Goal: Task Accomplishment & Management: Use online tool/utility

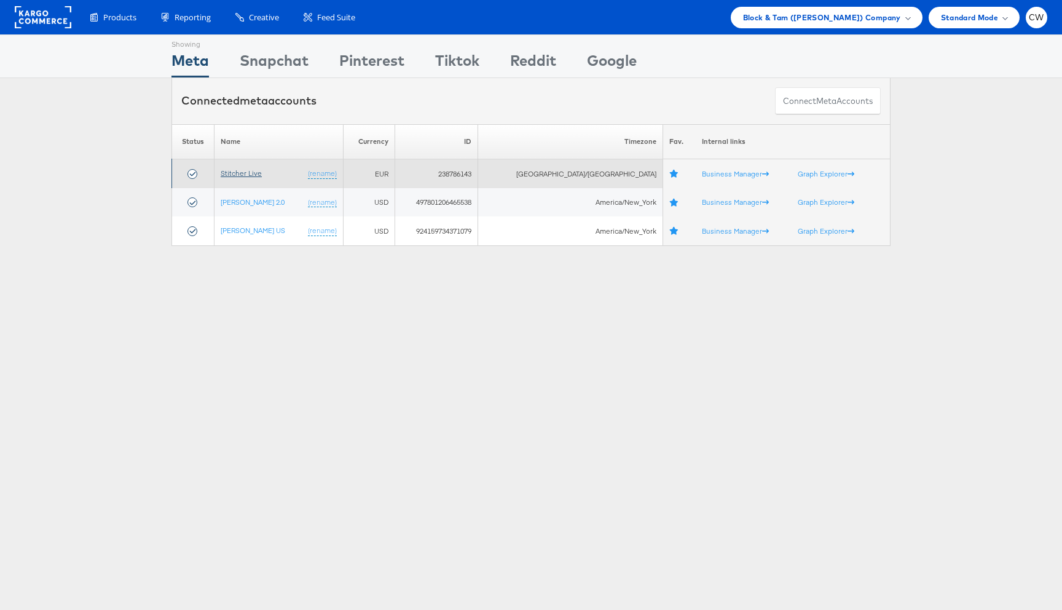
click at [258, 174] on link "Stitcher Live" at bounding box center [241, 172] width 41 height 9
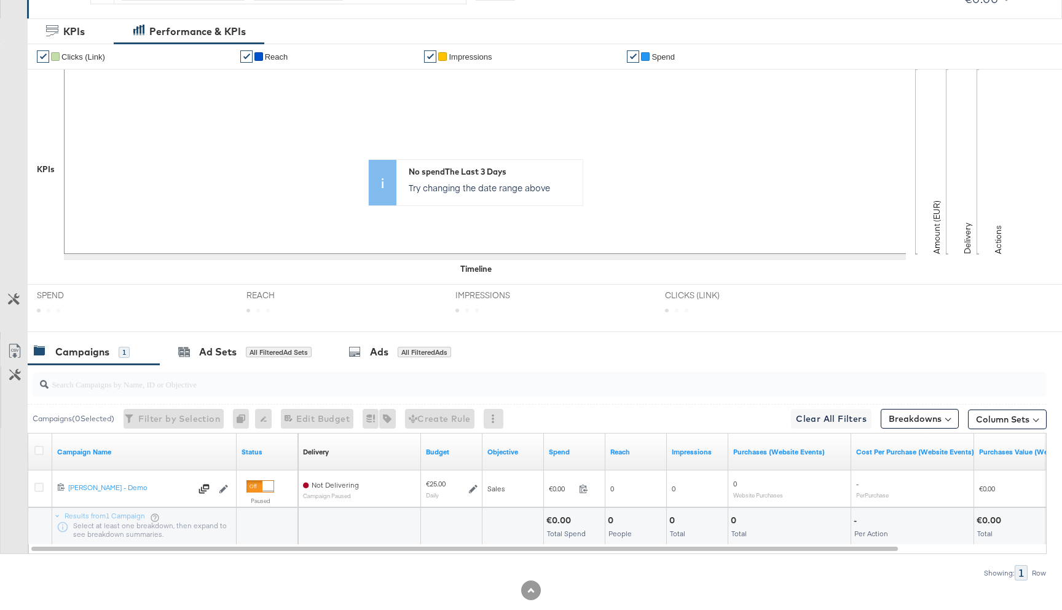
scroll to position [277, 0]
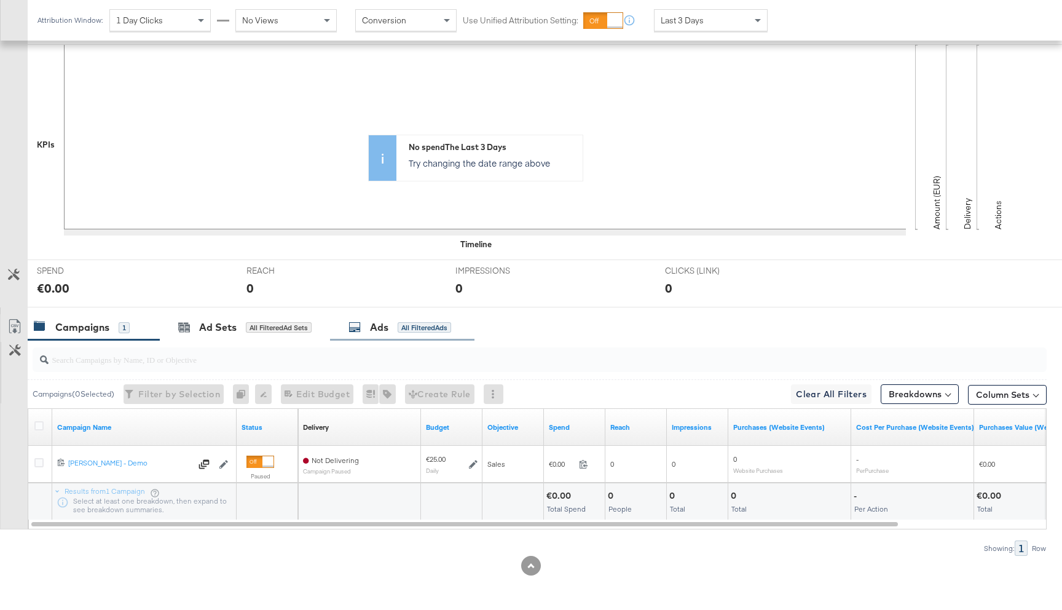
click at [410, 321] on div "Ads All Filtered Ads" at bounding box center [400, 327] width 103 height 14
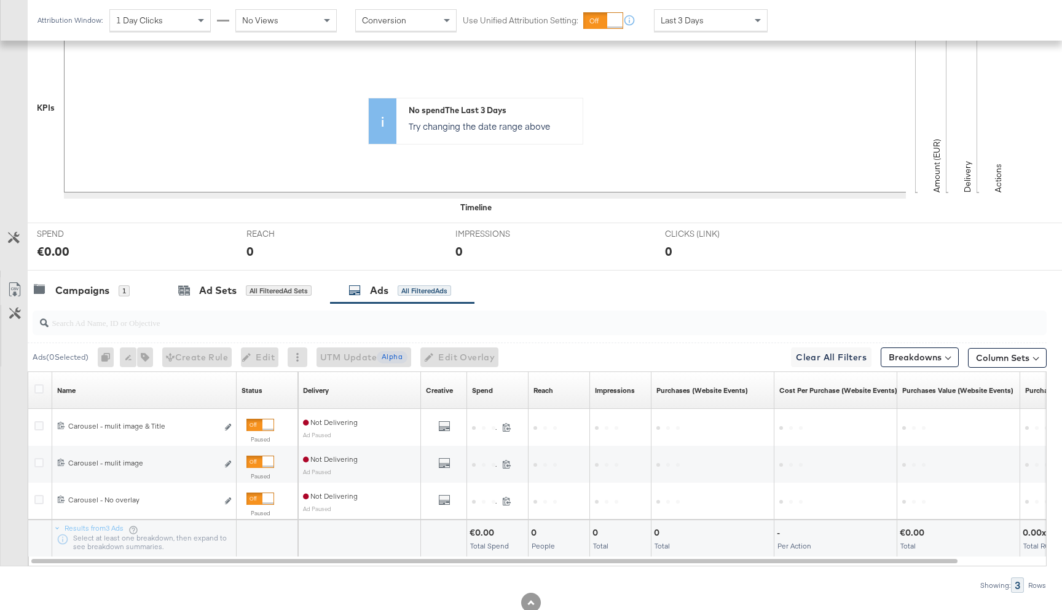
scroll to position [327, 0]
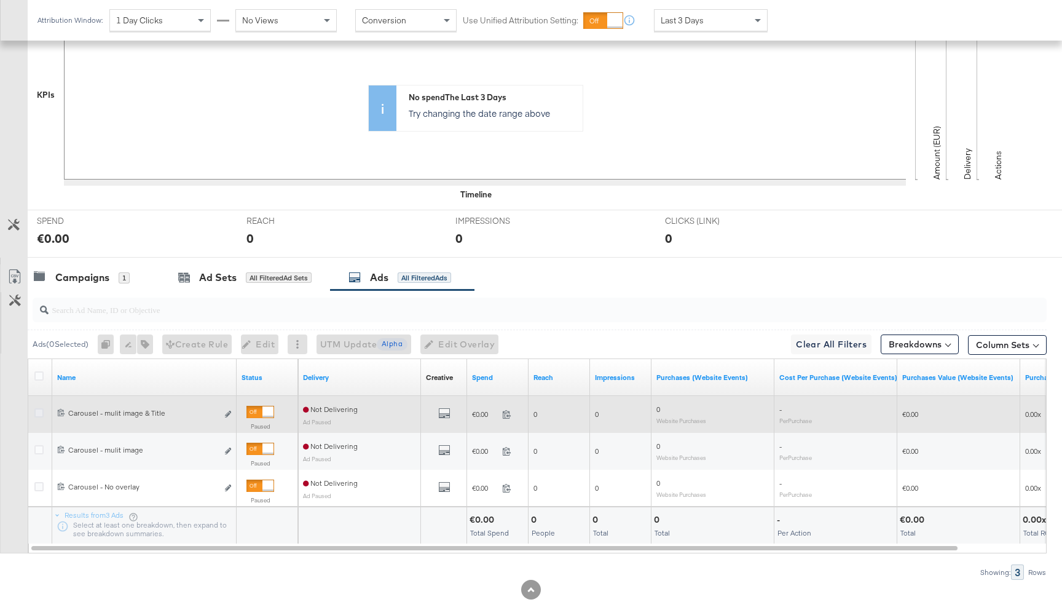
click at [40, 412] on icon at bounding box center [38, 412] width 9 height 9
click at [0, 0] on input "checkbox" at bounding box center [0, 0] width 0 height 0
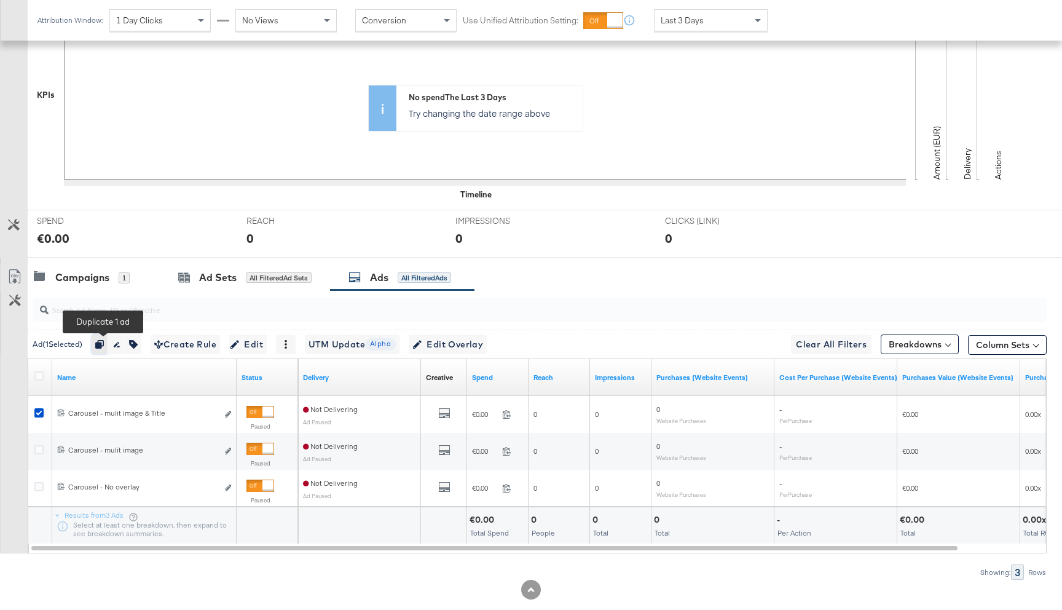
click at [104, 343] on icon "button" at bounding box center [99, 344] width 9 height 9
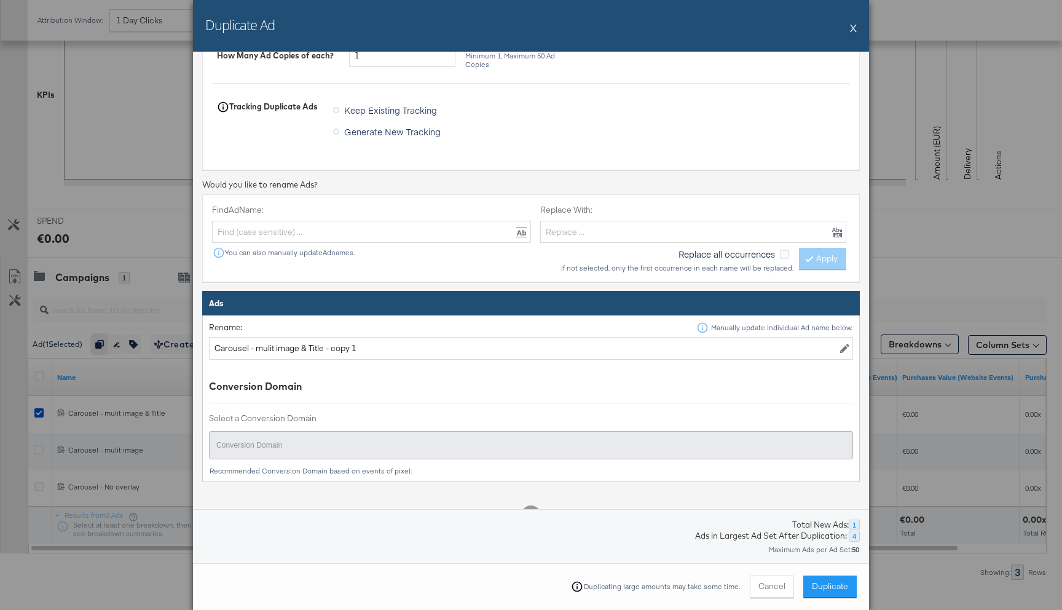
scroll to position [194, 0]
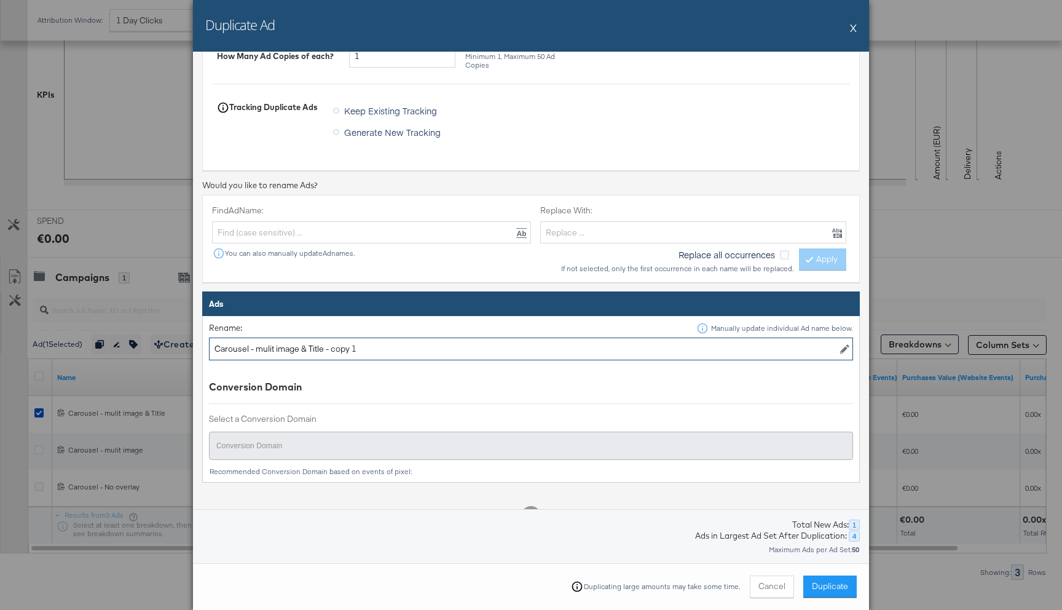
drag, startPoint x: 369, startPoint y: 353, endPoint x: 255, endPoint y: 353, distance: 114.4
click at [255, 353] on input "Carousel - mulit image & Title - copy 1" at bounding box center [531, 349] width 644 height 23
type input "Carousel - sinle image"
click at [836, 586] on span "Duplicate" at bounding box center [830, 586] width 36 height 12
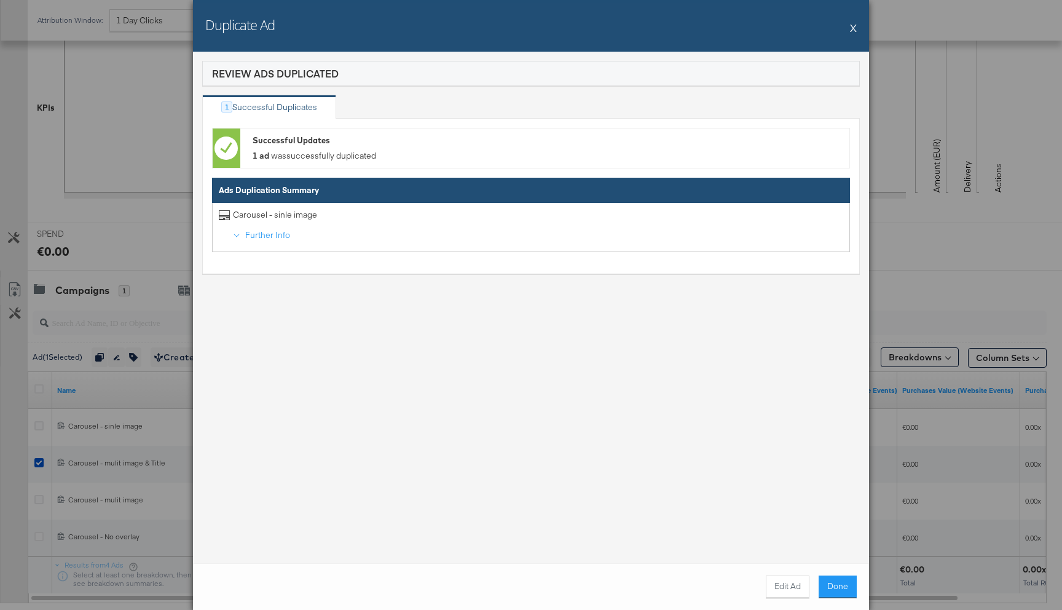
scroll to position [327, 0]
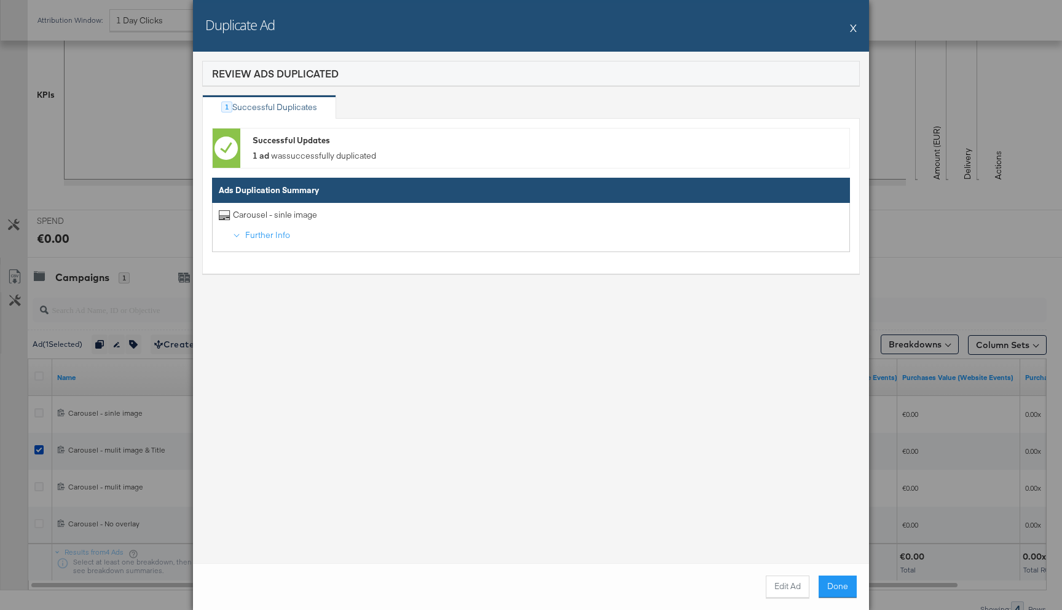
click at [836, 586] on button "Done" at bounding box center [838, 586] width 38 height 22
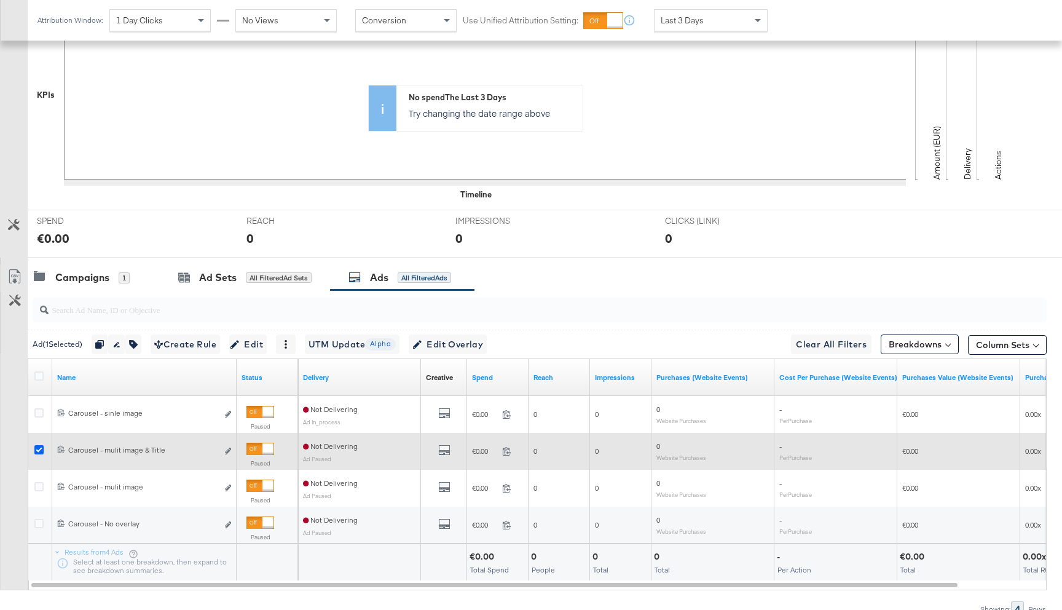
click at [38, 449] on icon at bounding box center [38, 449] width 9 height 9
click at [0, 0] on input "checkbox" at bounding box center [0, 0] width 0 height 0
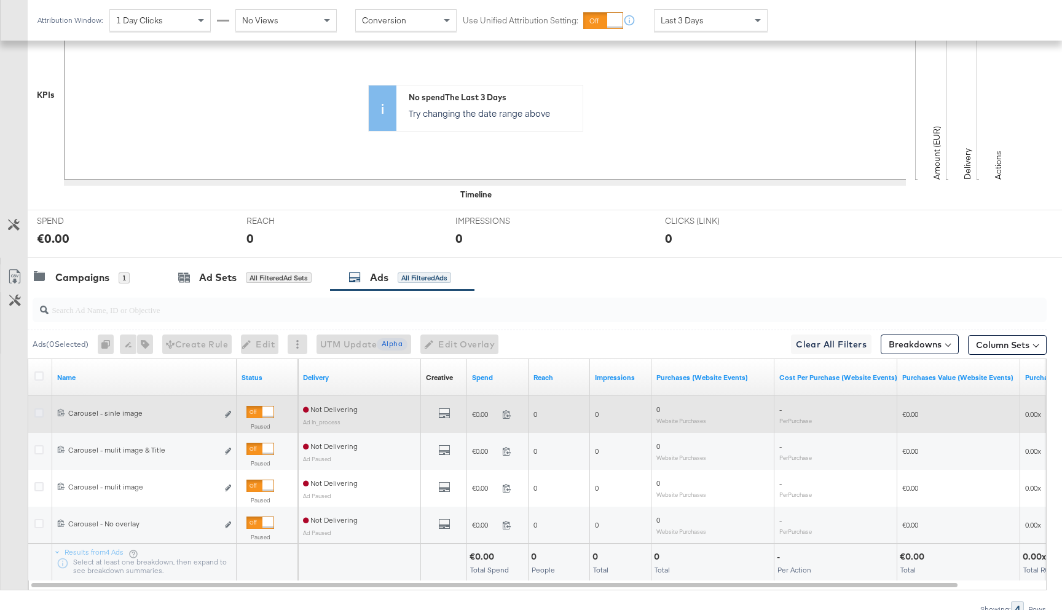
click at [39, 414] on icon at bounding box center [38, 412] width 9 height 9
click at [0, 0] on input "checkbox" at bounding box center [0, 0] width 0 height 0
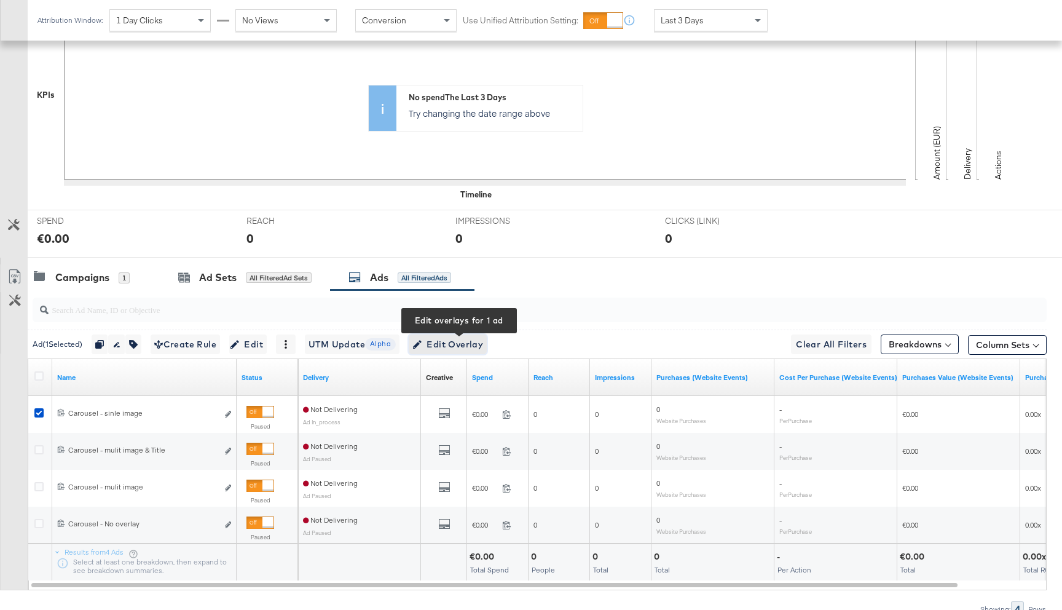
click at [459, 336] on button "Edit Overlay Edit overlays for 1 ad" at bounding box center [448, 344] width 78 height 20
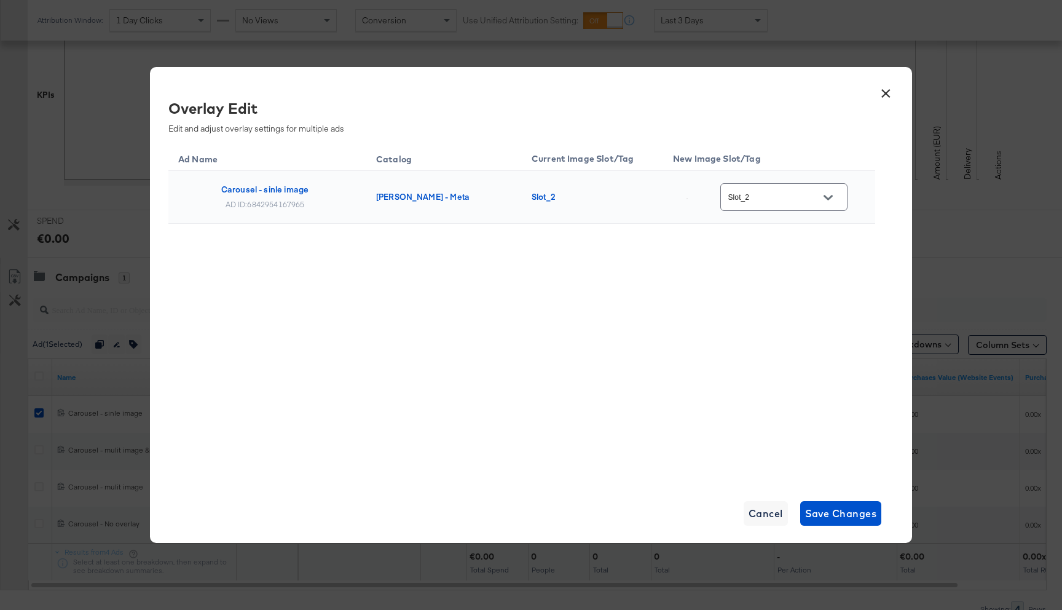
click at [810, 192] on input "Slot_2" at bounding box center [774, 198] width 97 height 14
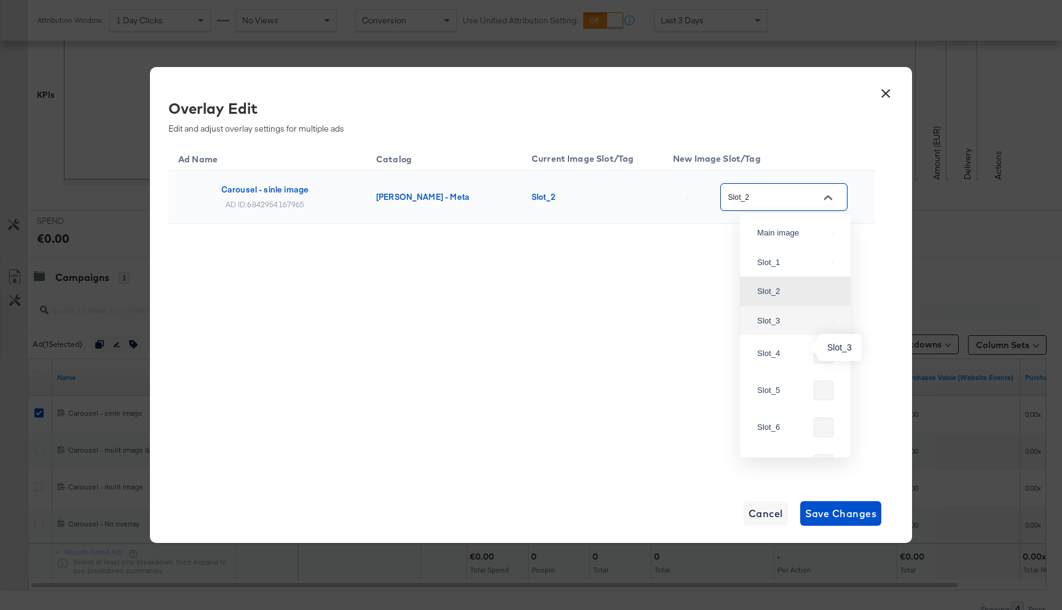
click at [794, 327] on div "Slot_3" at bounding box center [792, 321] width 70 height 12
type input "Slot_3"
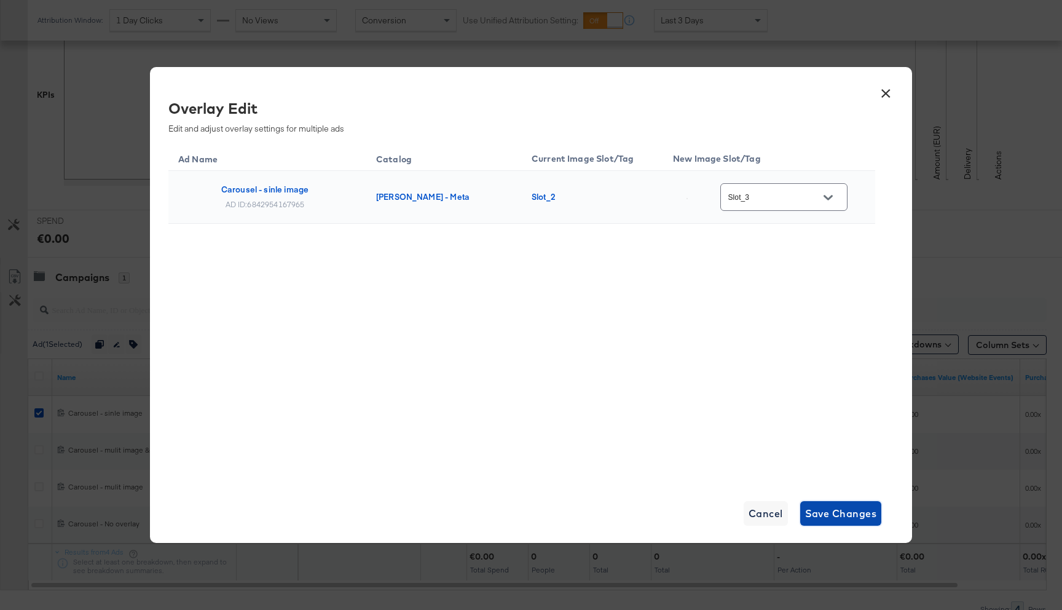
click at [838, 521] on span "Save Changes" at bounding box center [841, 513] width 72 height 17
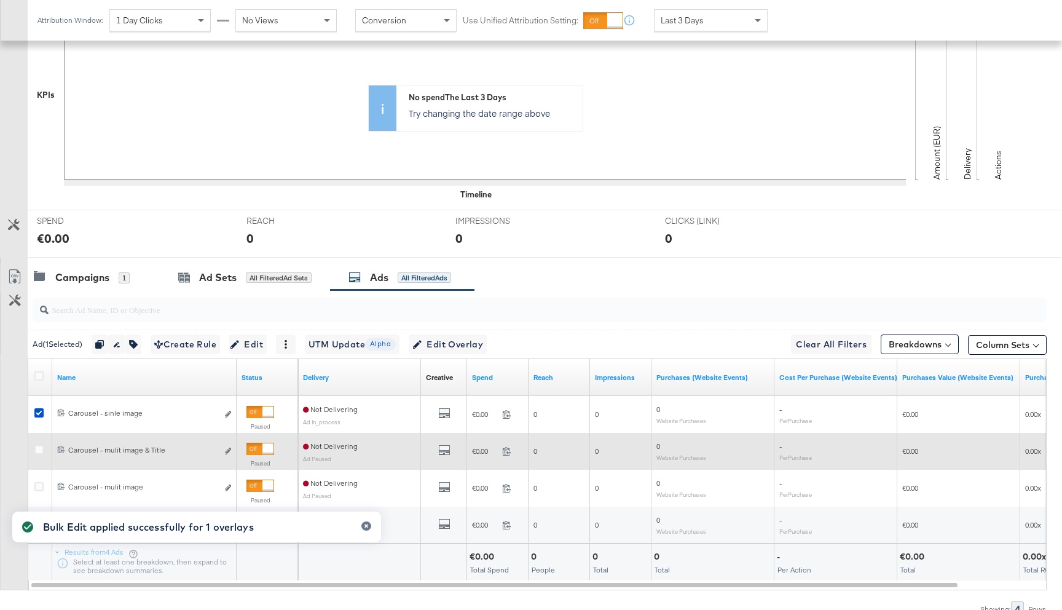
scroll to position [366, 0]
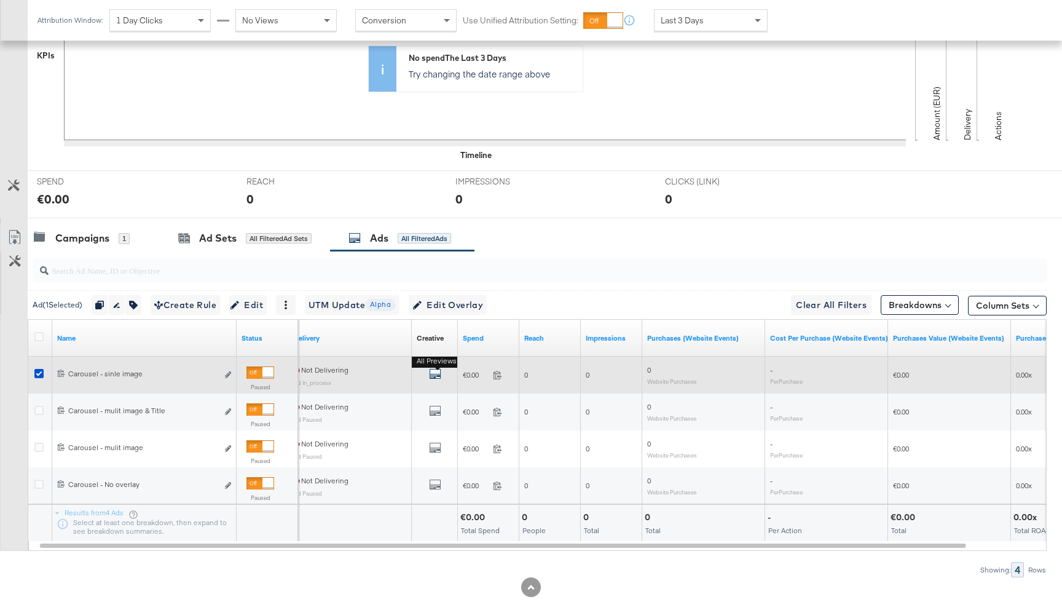
click at [434, 373] on icon "default" at bounding box center [435, 374] width 12 height 12
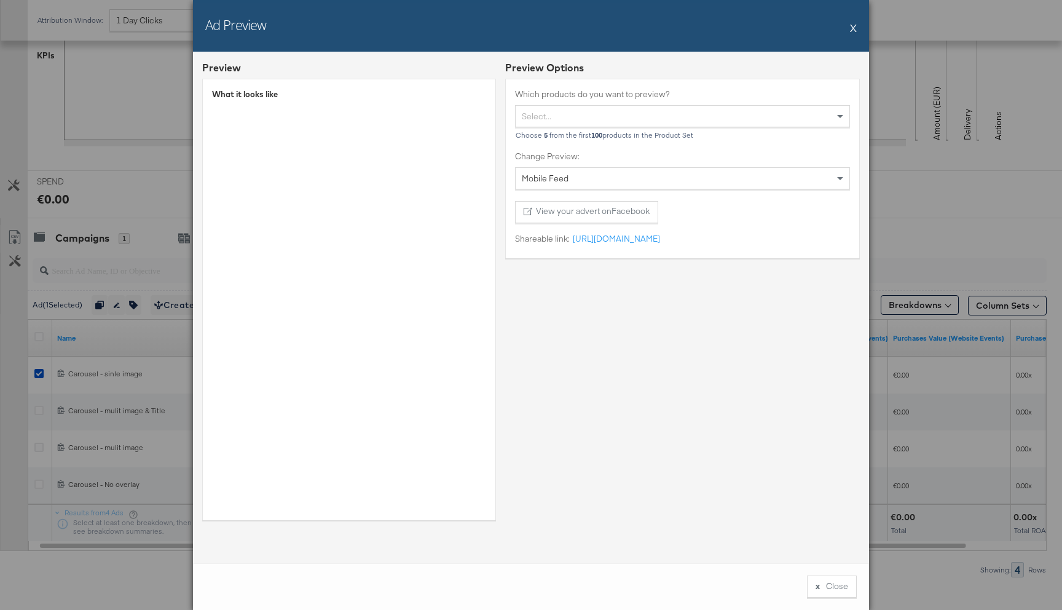
click at [850, 31] on button "X" at bounding box center [853, 27] width 7 height 25
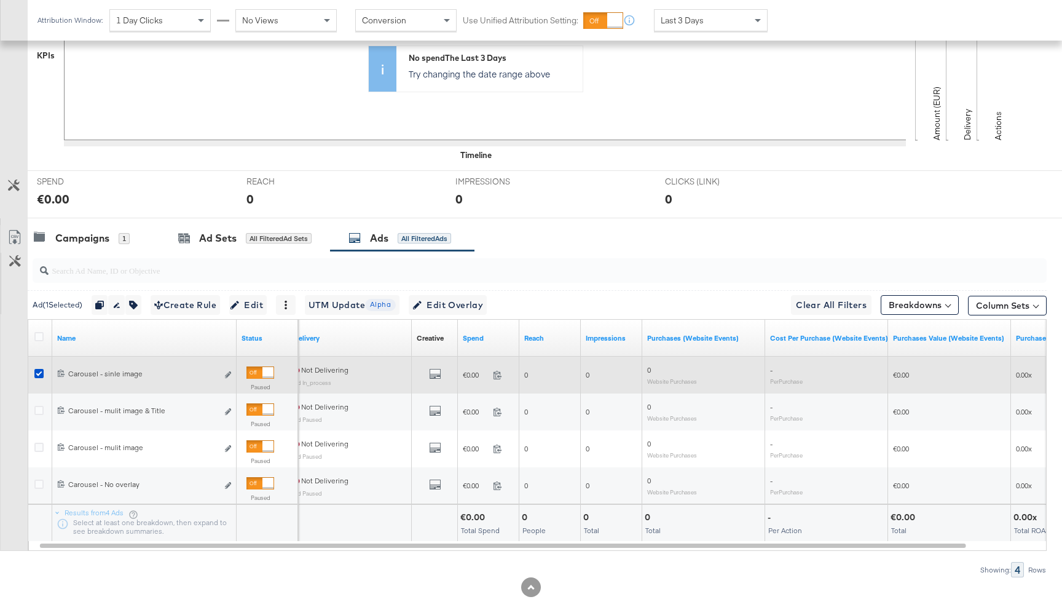
click at [446, 376] on div "All Previews" at bounding box center [435, 375] width 36 height 15
click at [441, 376] on div "All Previews" at bounding box center [435, 375] width 36 height 15
click at [438, 376] on icon "default" at bounding box center [435, 374] width 12 height 12
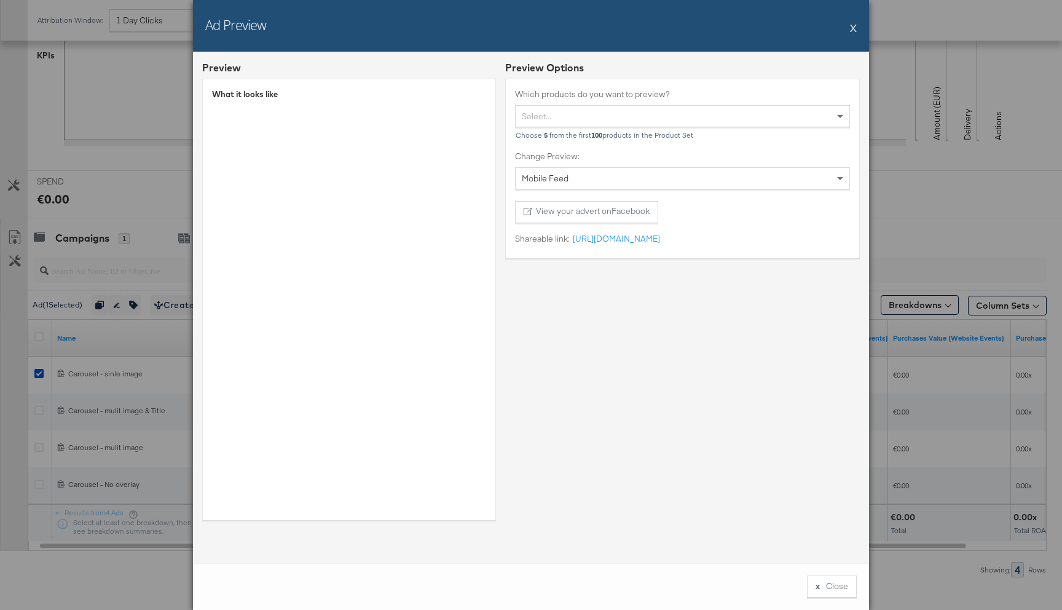
click at [860, 26] on div "Ad Preview X" at bounding box center [531, 26] width 676 height 52
click at [853, 26] on button "X" at bounding box center [853, 27] width 7 height 25
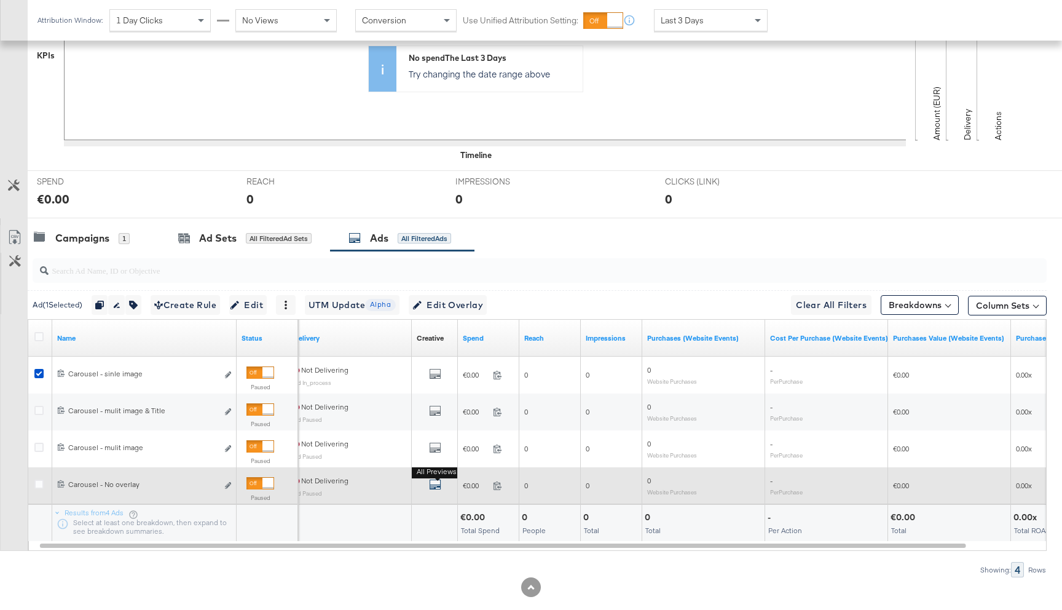
click at [433, 488] on icon "default" at bounding box center [435, 484] width 12 height 12
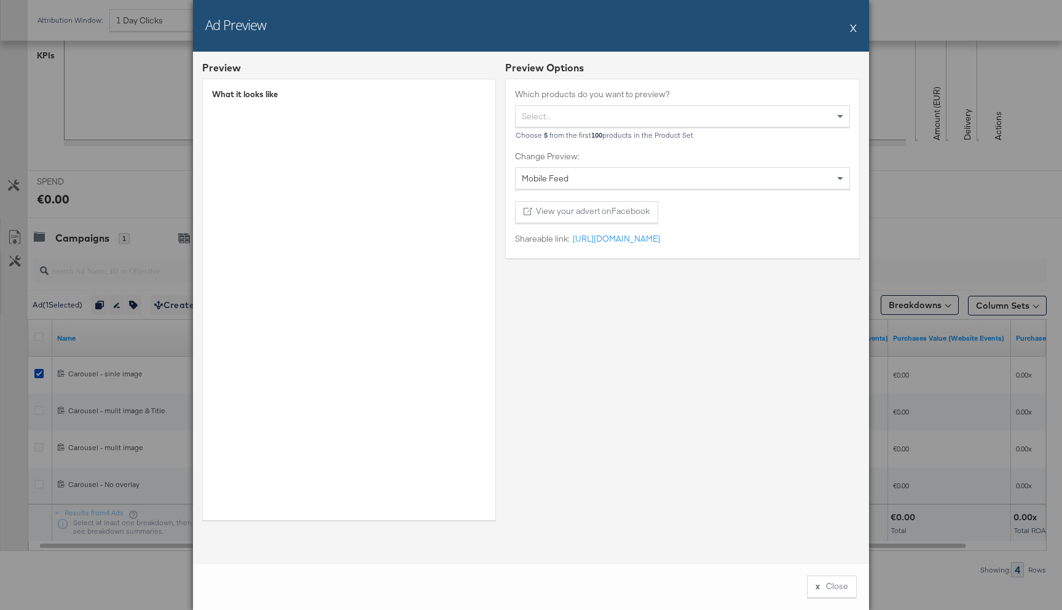
click at [852, 30] on button "X" at bounding box center [853, 27] width 7 height 25
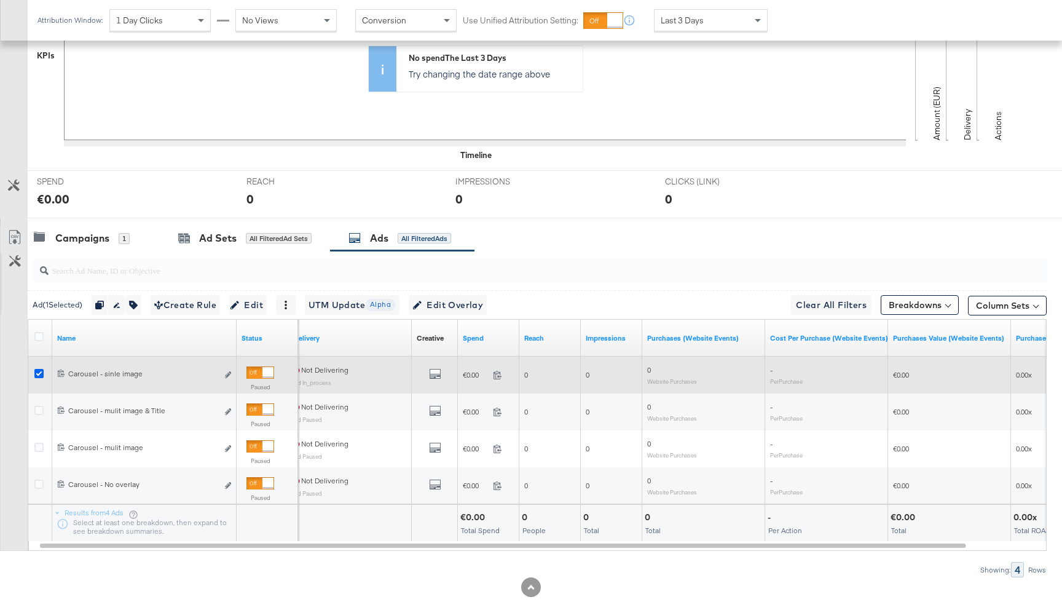
click at [38, 373] on icon at bounding box center [38, 373] width 9 height 9
click at [0, 0] on input "checkbox" at bounding box center [0, 0] width 0 height 0
click at [229, 374] on icon "link" at bounding box center [228, 374] width 6 height 7
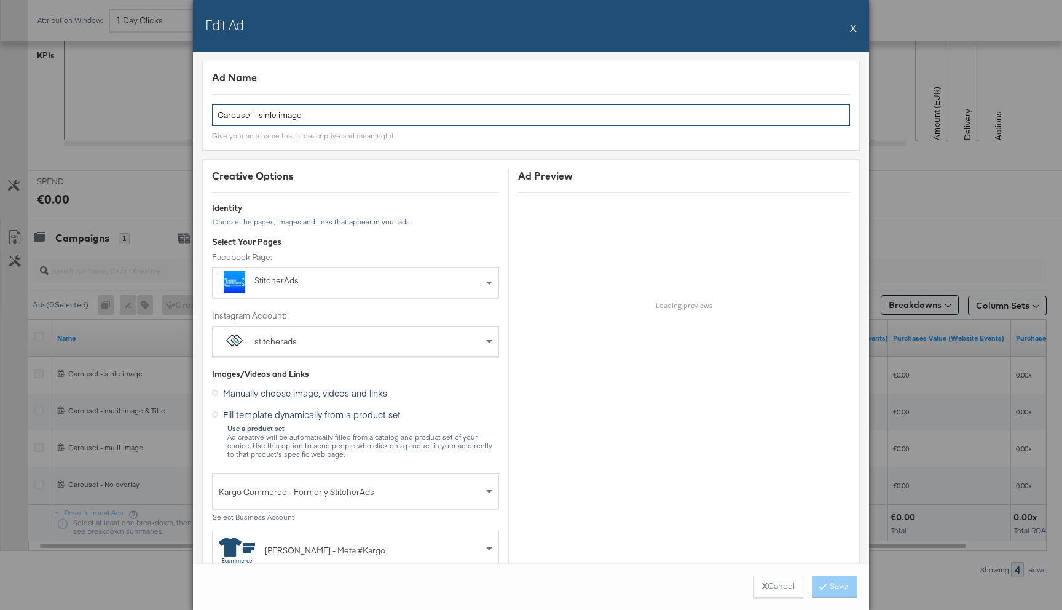
click at [270, 117] on input "Carousel - sinle image" at bounding box center [531, 115] width 638 height 23
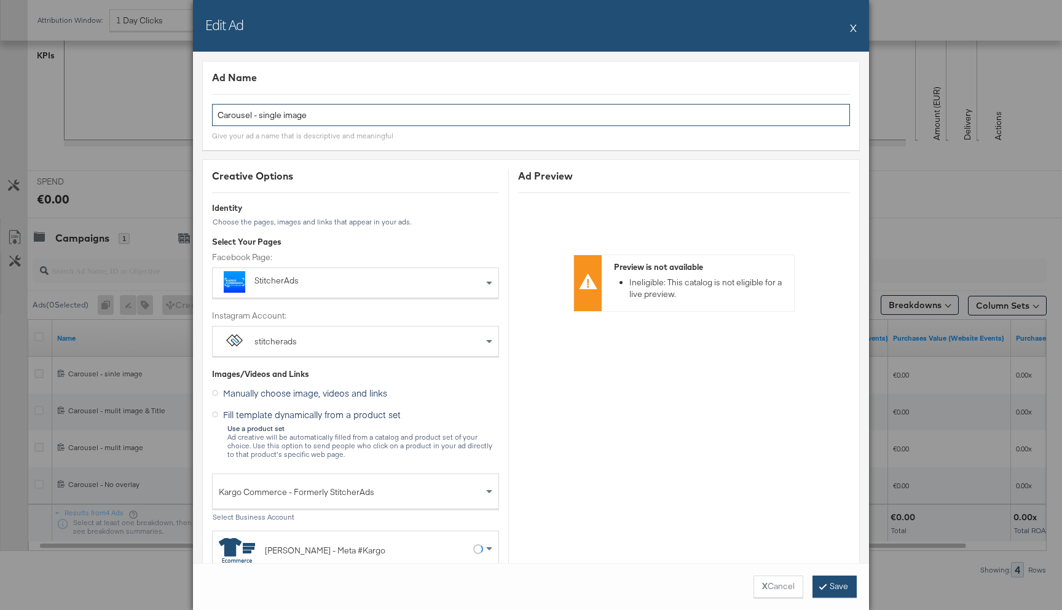
type input "Carousel - single image"
click at [842, 579] on button "Save" at bounding box center [835, 586] width 44 height 22
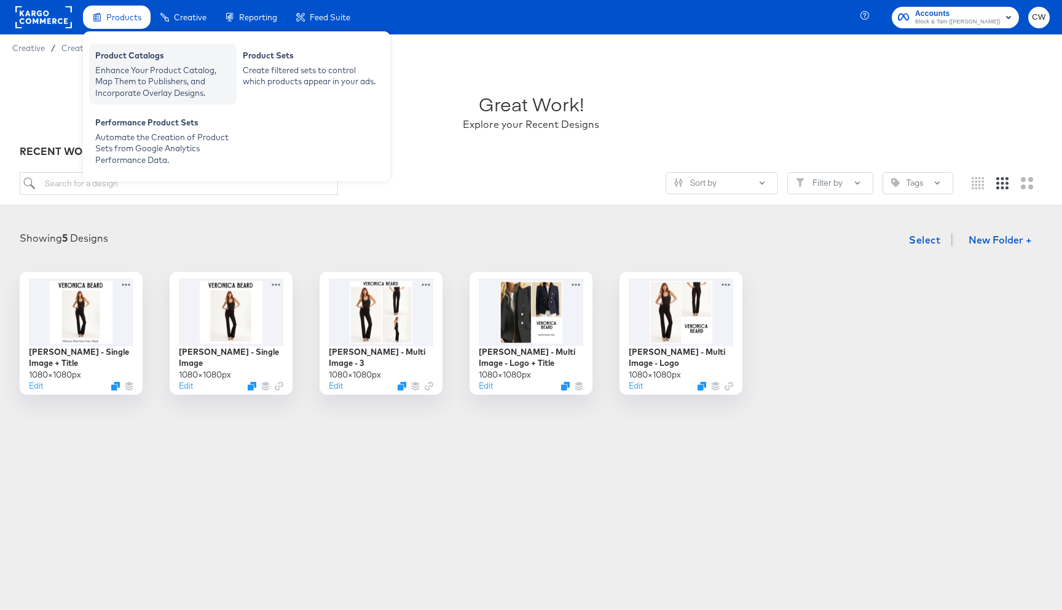
click at [165, 72] on div "Enhance Your Product Catalog, Map Them to Publishers, and Incorporate Overlay D…" at bounding box center [162, 82] width 135 height 34
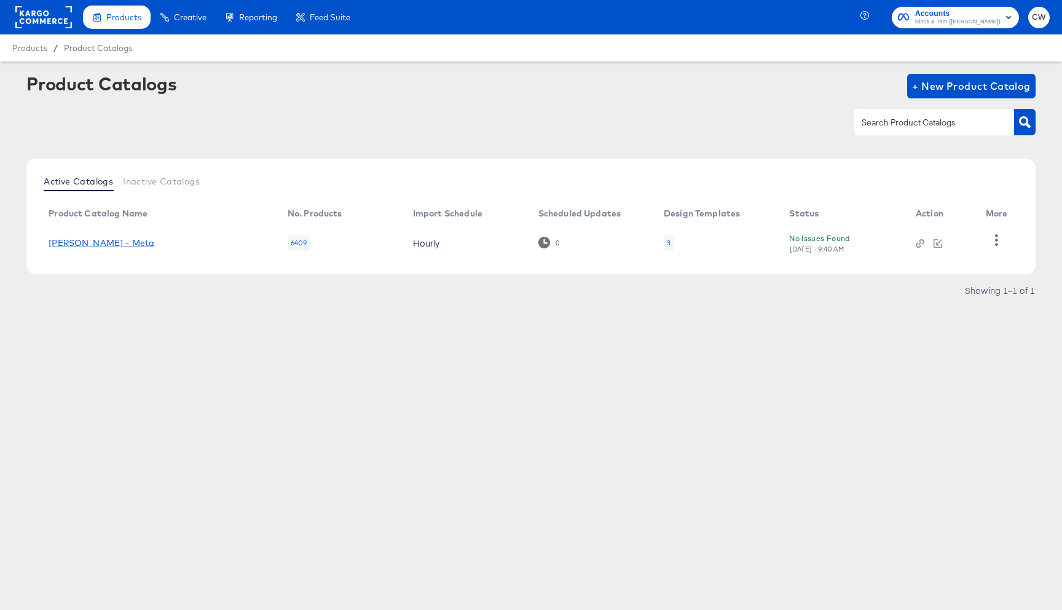
click at [119, 241] on link "[PERSON_NAME] - Meta" at bounding box center [102, 243] width 106 height 10
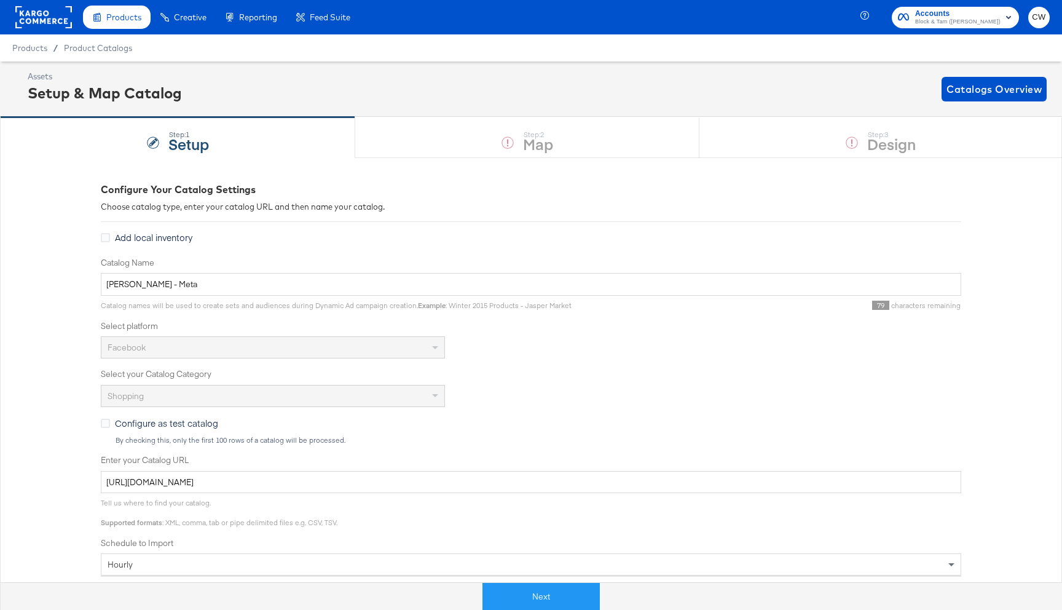
click at [523, 579] on div "Next" at bounding box center [541, 591] width 1062 height 37
click at [525, 603] on button "Next" at bounding box center [541, 597] width 117 height 28
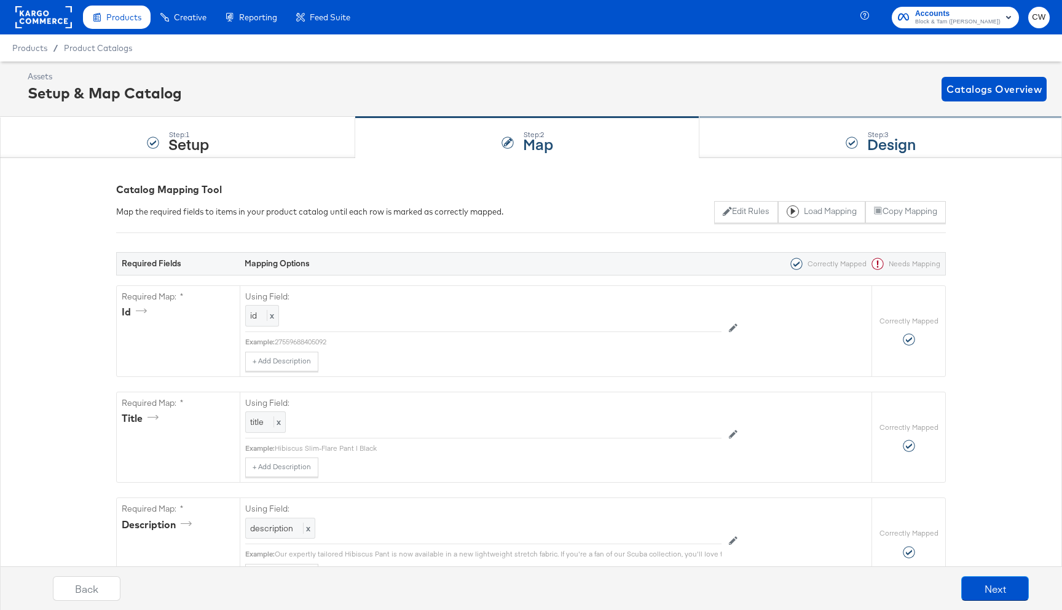
click at [728, 149] on div "Step: 3 Design" at bounding box center [881, 137] width 363 height 41
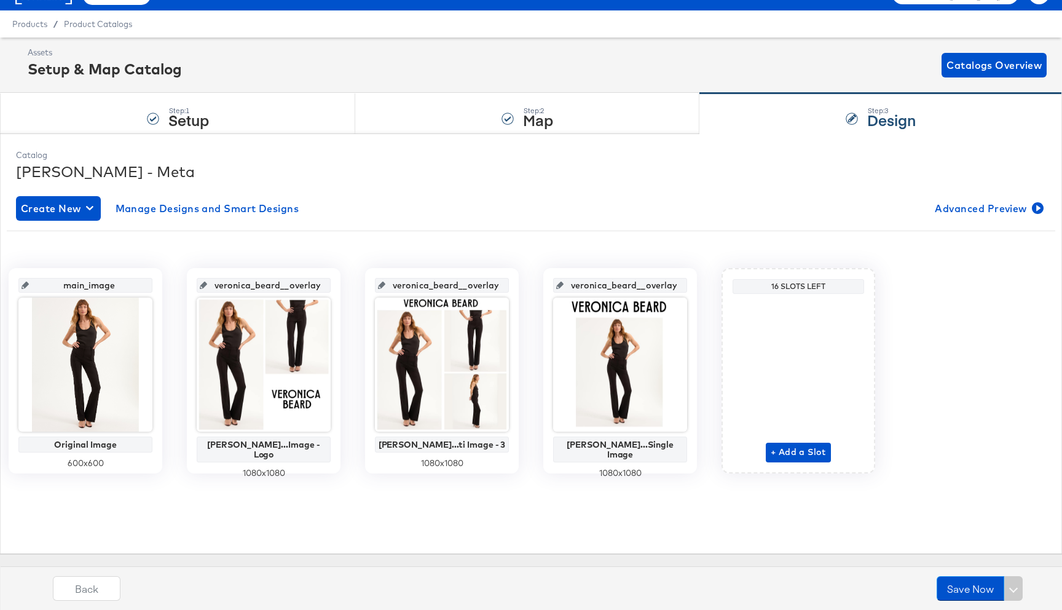
scroll to position [33, 0]
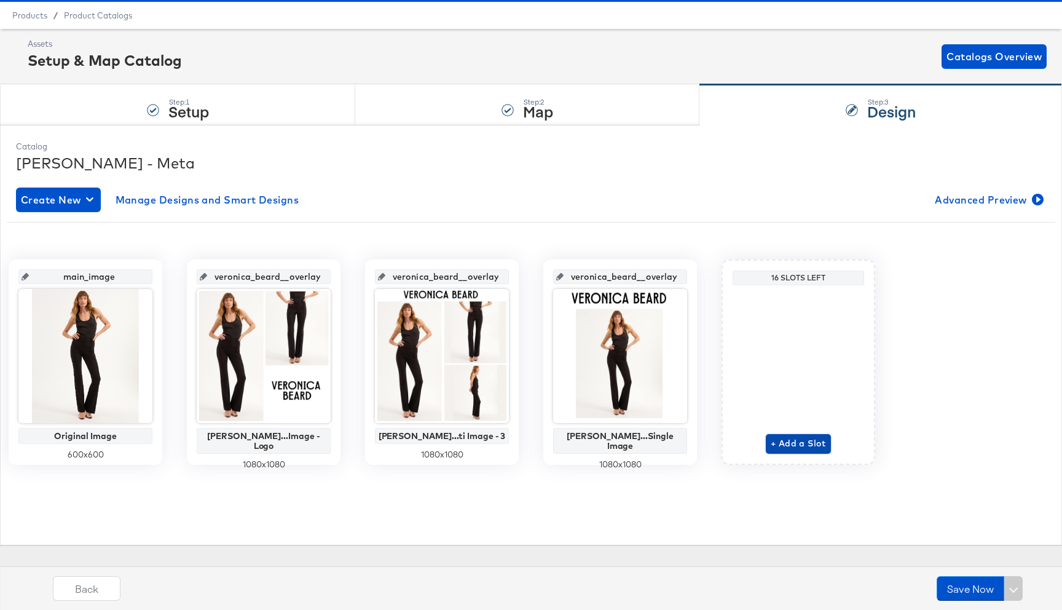
click at [785, 445] on span "+ Add a Slot" at bounding box center [798, 443] width 55 height 15
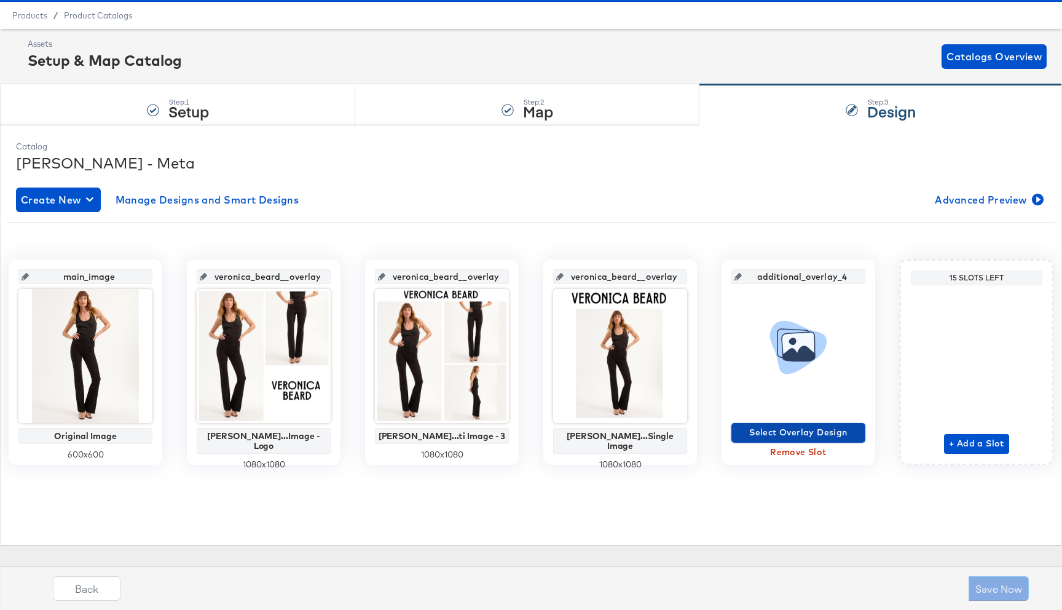
click at [785, 429] on span "Select Overlay Design" at bounding box center [799, 432] width 124 height 15
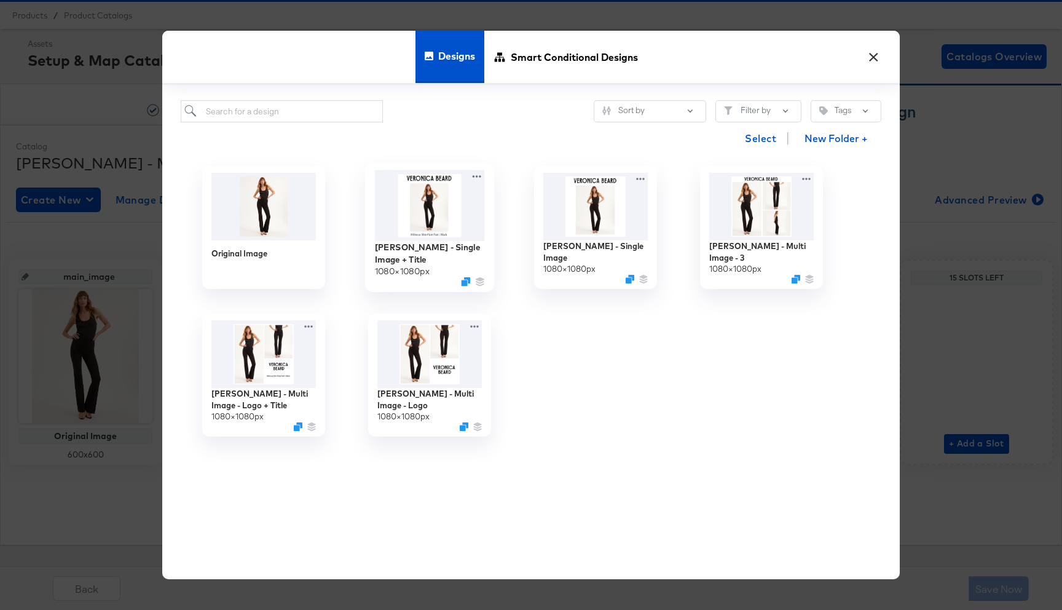
click at [426, 179] on img at bounding box center [430, 205] width 110 height 71
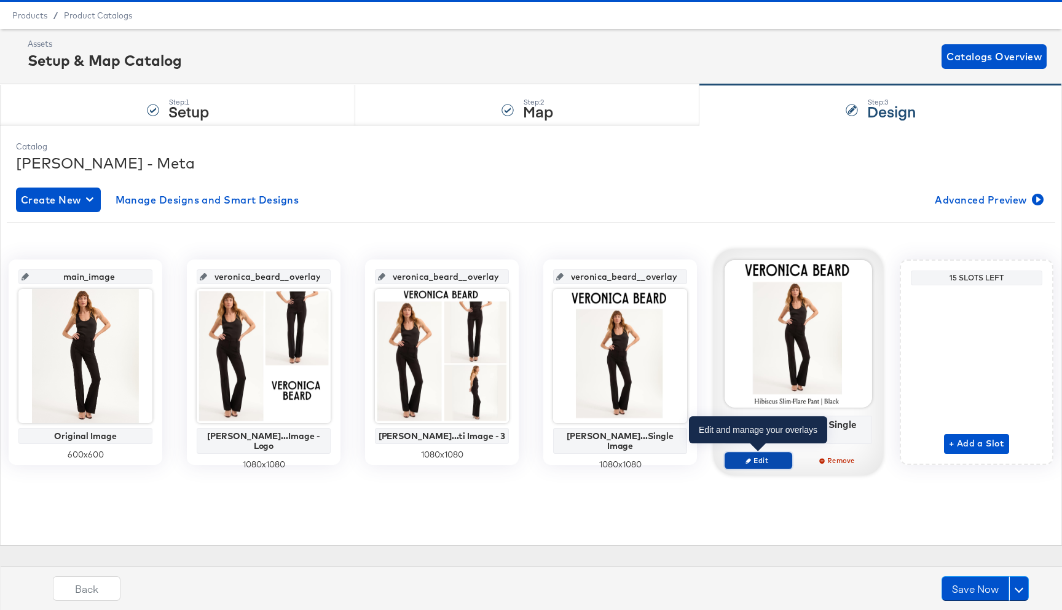
click at [762, 454] on button "Edit" at bounding box center [759, 460] width 68 height 17
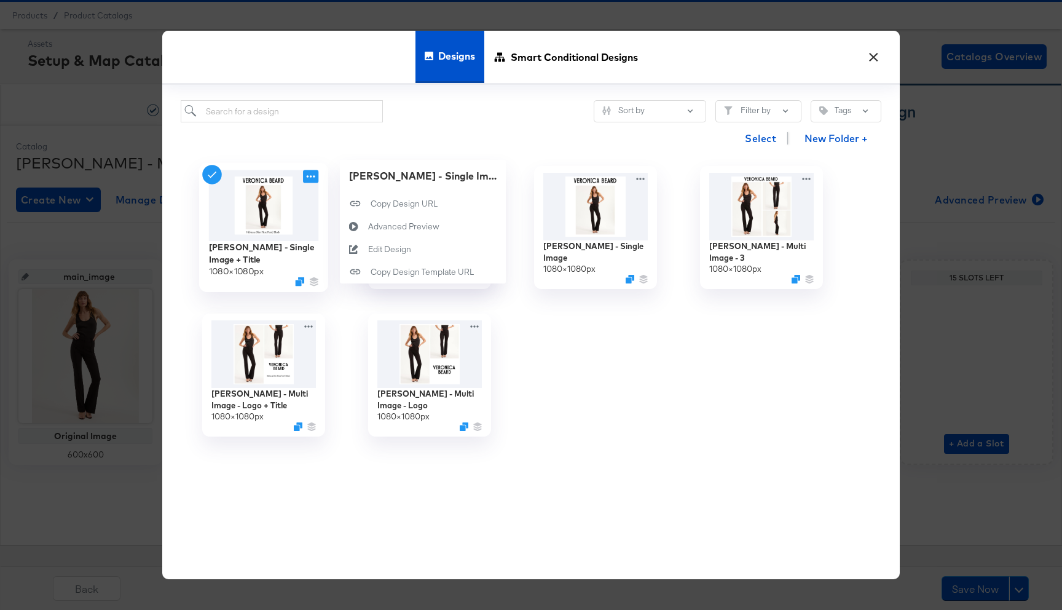
click at [315, 181] on icon at bounding box center [310, 176] width 15 height 13
click at [416, 253] on button "Edit Design Edit Design" at bounding box center [423, 249] width 166 height 23
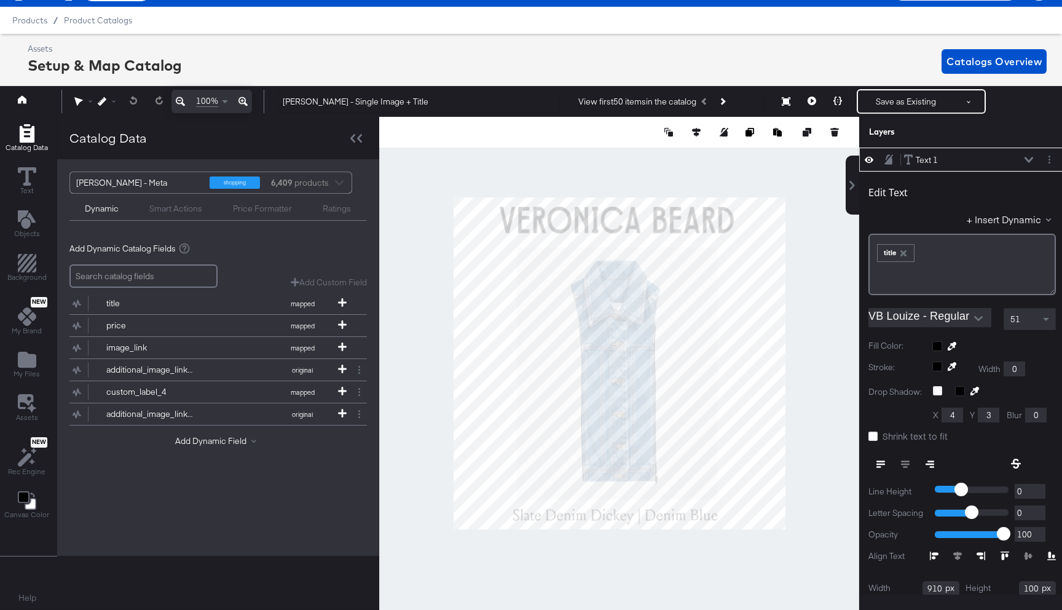
scroll to position [28, 3]
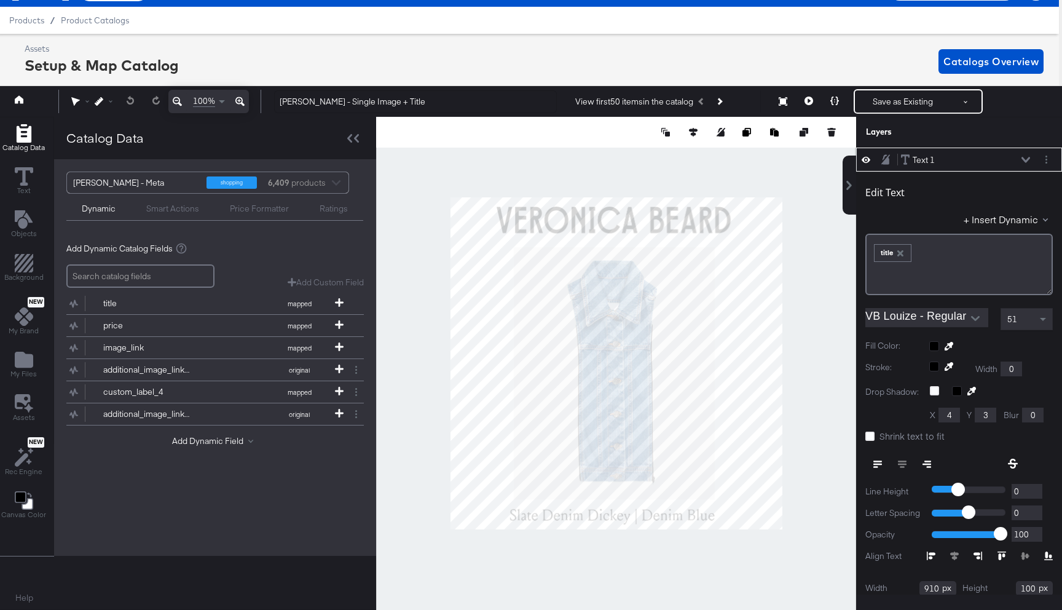
click at [896, 318] on input "VB Louize - Regular" at bounding box center [918, 317] width 105 height 18
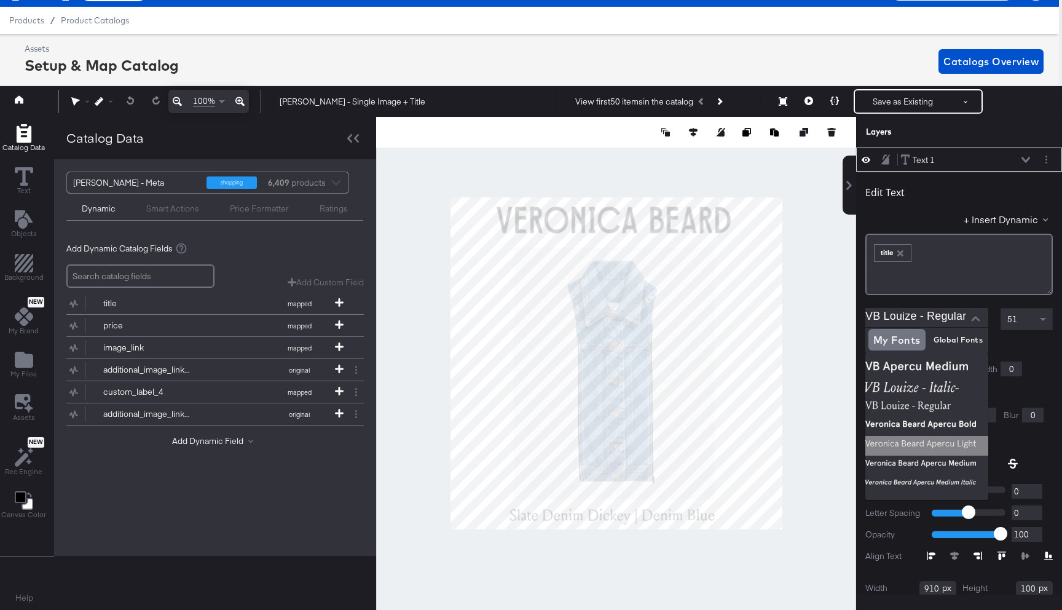
drag, startPoint x: 898, startPoint y: 362, endPoint x: 907, endPoint y: 438, distance: 76.7
click at [907, 438] on ul at bounding box center [927, 426] width 123 height 148
click at [907, 438] on img at bounding box center [927, 446] width 123 height 20
type input "Veronica Beard Apercu Light"
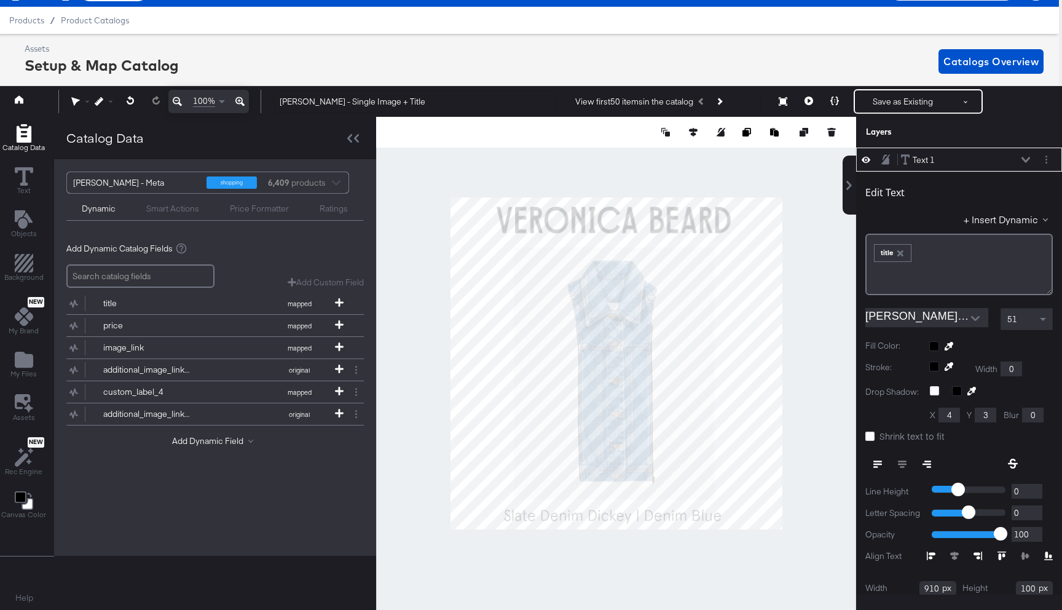
click at [808, 362] on div at bounding box center [616, 363] width 480 height 493
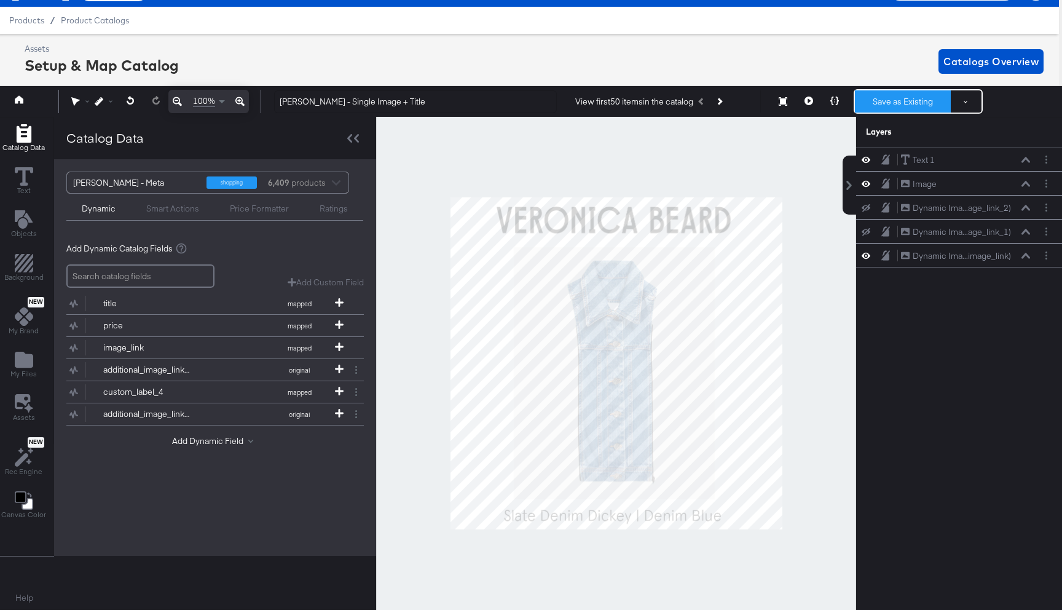
click at [894, 95] on button "Save as Existing" at bounding box center [903, 101] width 96 height 22
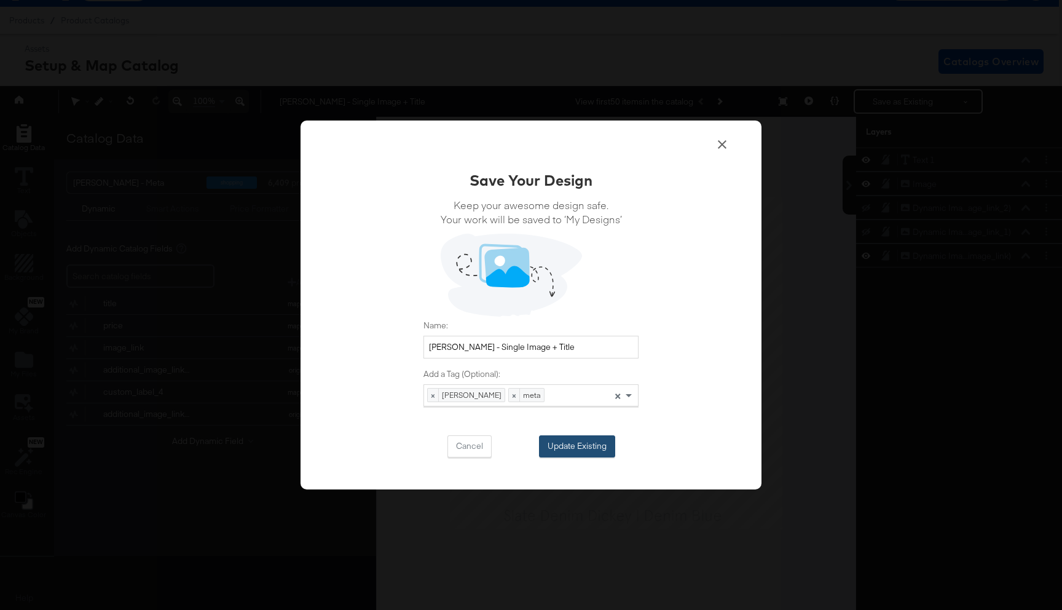
click at [591, 453] on button "Update Existing" at bounding box center [577, 446] width 76 height 22
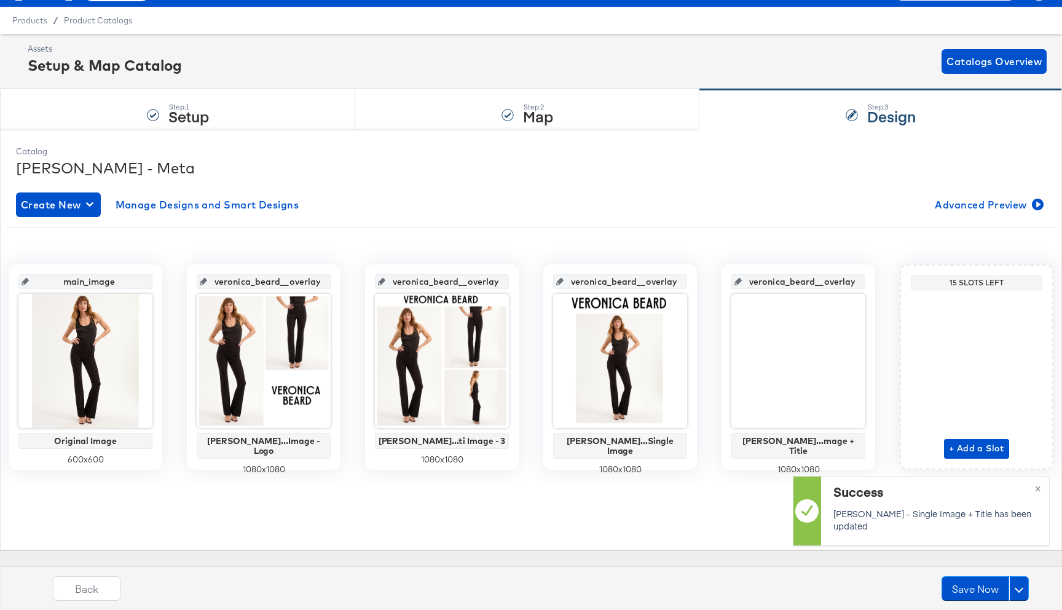
scroll to position [28, 0]
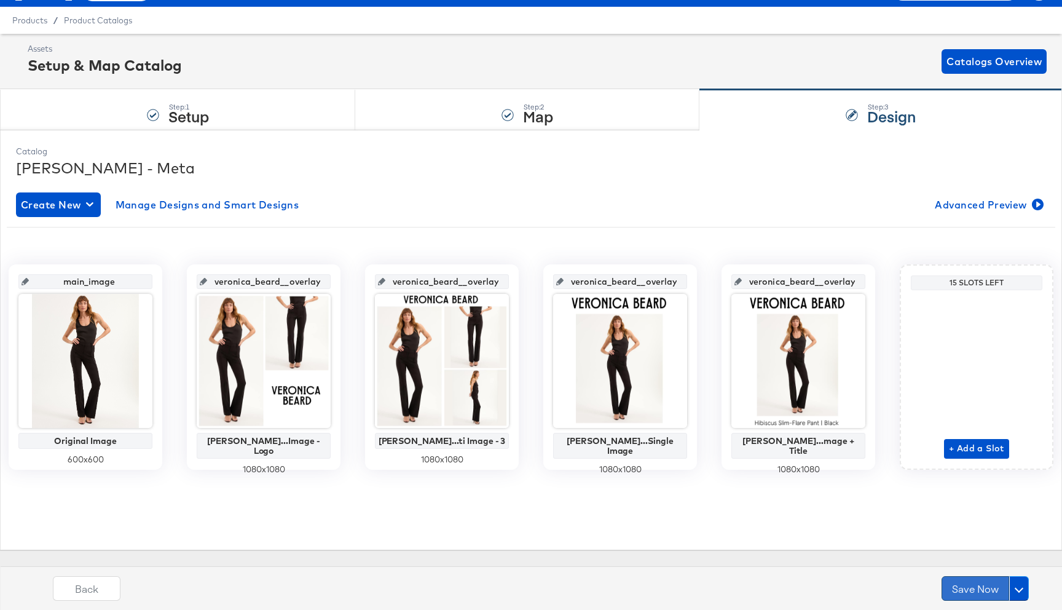
click at [987, 591] on button "Save Now" at bounding box center [976, 588] width 68 height 25
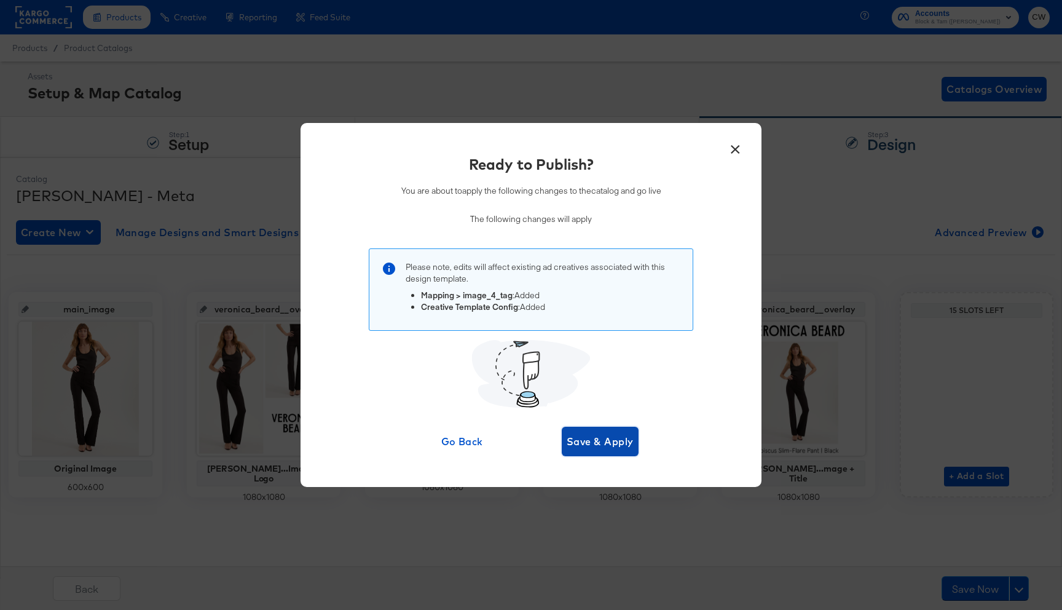
click at [601, 438] on span "Save & Apply" at bounding box center [600, 441] width 67 height 17
